Goal: Check status: Check status

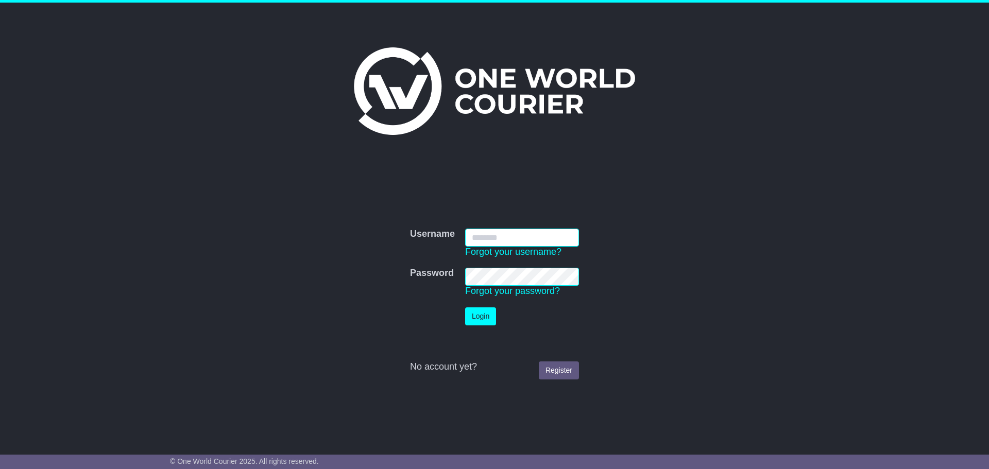
click at [519, 233] on input "Username" at bounding box center [522, 238] width 114 height 18
type input "**********"
click at [479, 312] on button "Login" at bounding box center [480, 316] width 31 height 18
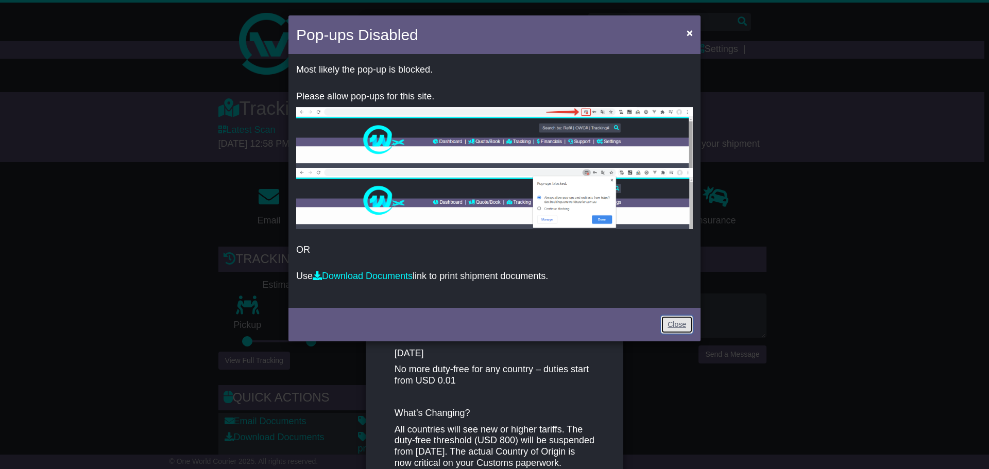
click at [673, 322] on link "Close" at bounding box center [677, 325] width 32 height 18
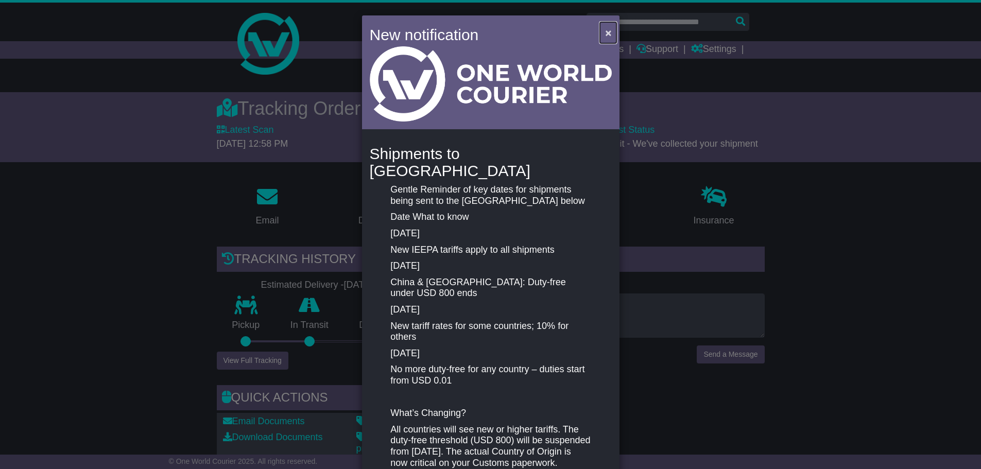
click at [603, 33] on button "×" at bounding box center [608, 32] width 16 height 21
click at [611, 34] on span "×" at bounding box center [612, 33] width 6 height 12
